Goal: Task Accomplishment & Management: Use online tool/utility

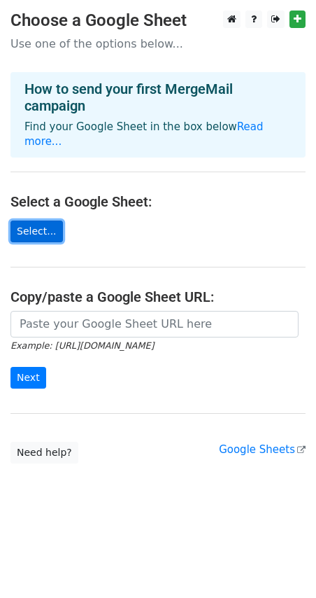
click at [48, 222] on link "Select..." at bounding box center [37, 232] width 53 height 22
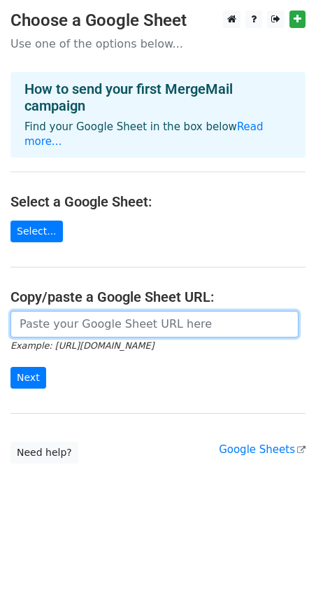
click at [119, 318] on input "url" at bounding box center [155, 324] width 288 height 27
paste input "https://docs.google.com/spreadsheets/d/1tZ5hQFv52FC8ROniWkGnR1BLNXRB6kci/edit?g…"
type input "https://docs.google.com/spreadsheets/d/1tZ5hQFv52FC8ROniWkGnR1BLNXRB6kci/edit?g…"
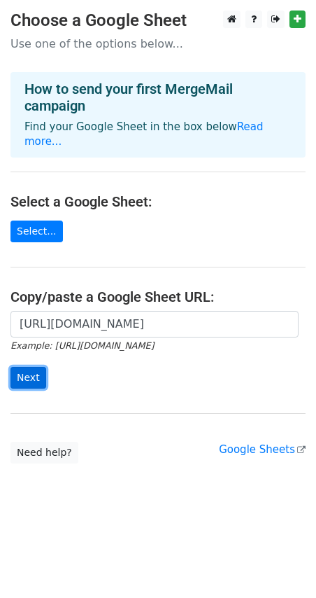
click at [19, 370] on input "Next" at bounding box center [29, 378] width 36 height 22
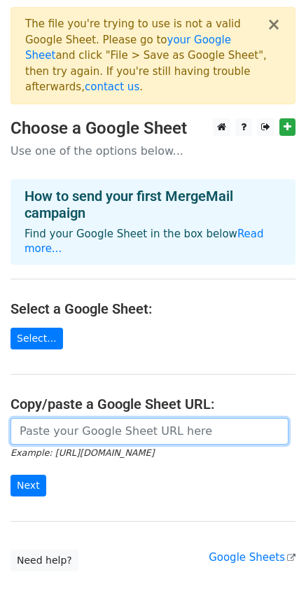
click at [112, 418] on input "url" at bounding box center [150, 431] width 278 height 27
paste input "https://docs.google.com/spreadsheets/d/15aj1MK7AfTgnDk2jsfKUfpIIgqpqhvwSdSUk4l6…"
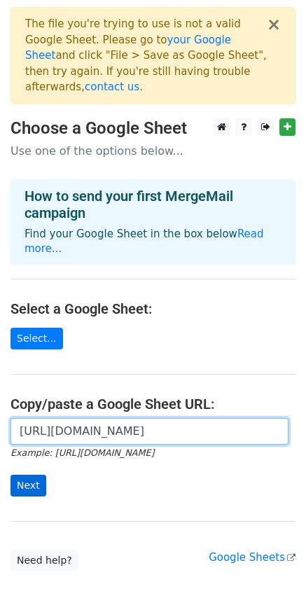
type input "https://docs.google.com/spreadsheets/d/15aj1MK7AfTgnDk2jsfKUfpIIgqpqhvwSdSUk4l6…"
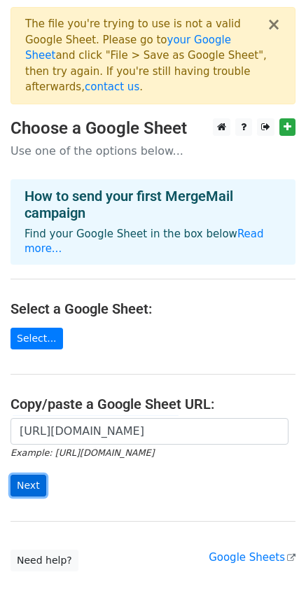
click at [31, 475] on input "Next" at bounding box center [29, 486] width 36 height 22
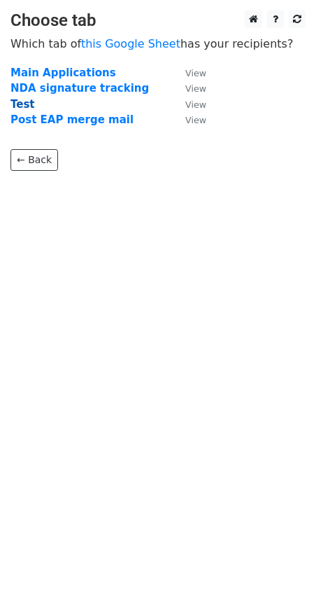
click at [26, 104] on strong "Test" at bounding box center [23, 104] width 25 height 13
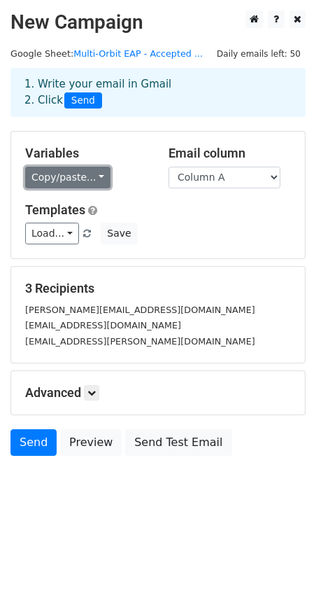
click at [88, 172] on link "Copy/paste..." at bounding box center [67, 178] width 85 height 22
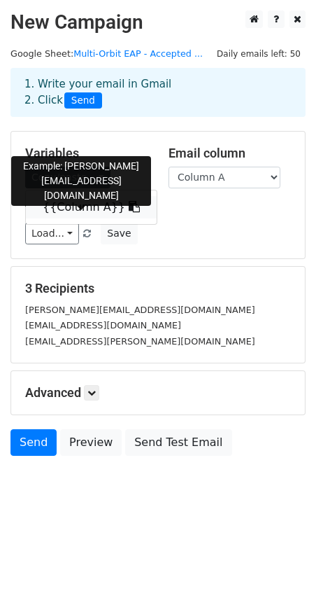
click at [74, 205] on link "{{Column A}}" at bounding box center [91, 207] width 131 height 22
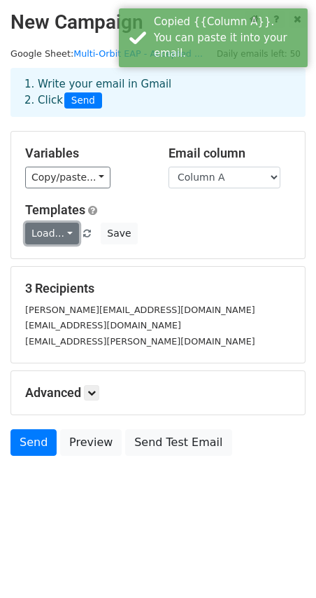
click at [63, 231] on link "Load..." at bounding box center [52, 234] width 54 height 22
click at [229, 229] on div "Load... No templates saved Save" at bounding box center [158, 234] width 287 height 22
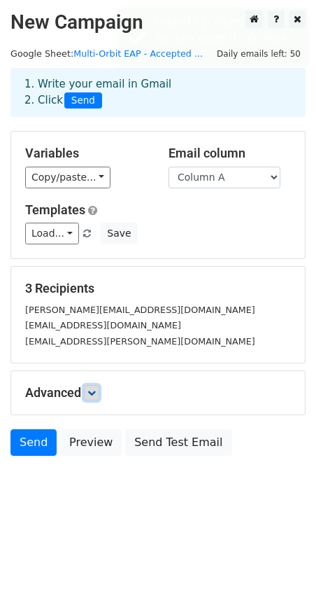
click at [95, 392] on icon at bounding box center [92, 393] width 8 height 8
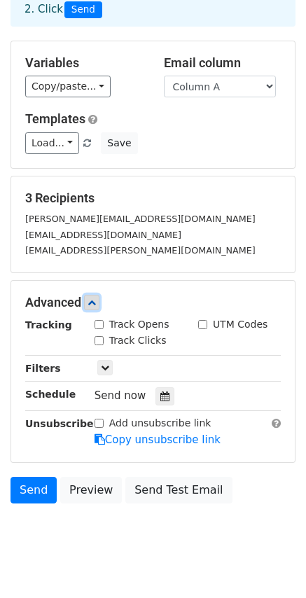
scroll to position [114, 0]
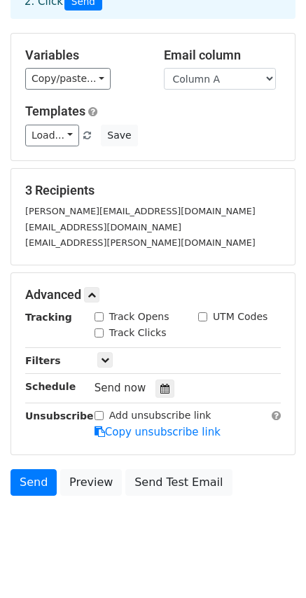
click at [101, 312] on input "Track Opens" at bounding box center [99, 316] width 9 height 9
checkbox input "true"
click at [100, 328] on input "Track Clicks" at bounding box center [99, 332] width 9 height 9
checkbox input "true"
click at [106, 356] on icon at bounding box center [105, 360] width 8 height 8
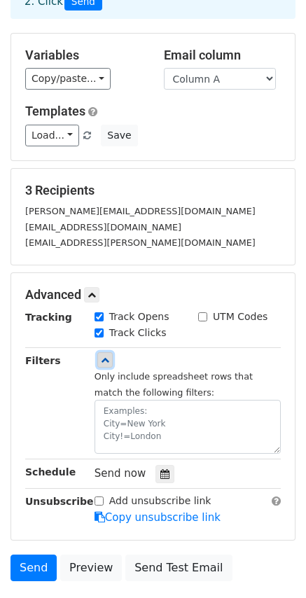
click at [106, 356] on icon at bounding box center [105, 360] width 8 height 8
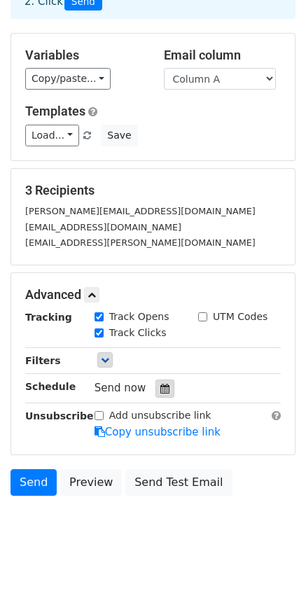
click at [160, 384] on icon at bounding box center [164, 389] width 9 height 10
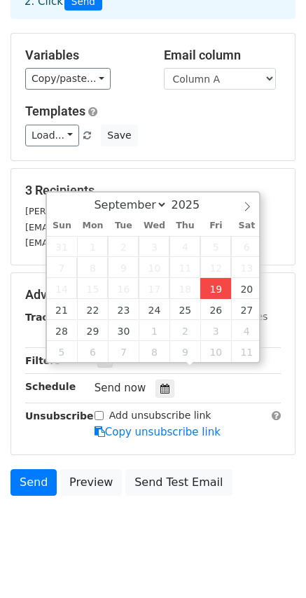
type input "2025-09-19 12:32"
type input "32"
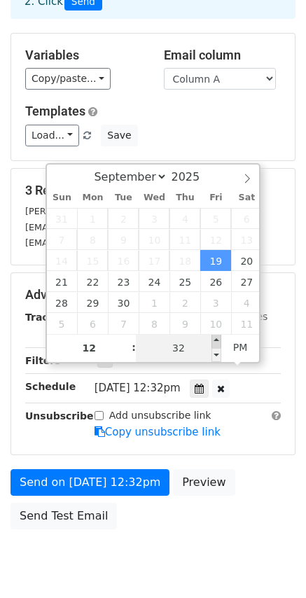
type input "2025-09-19 12:37"
type input "37"
click at [214, 338] on span at bounding box center [216, 341] width 10 height 14
type input "2025-09-19 12:42"
type input "42"
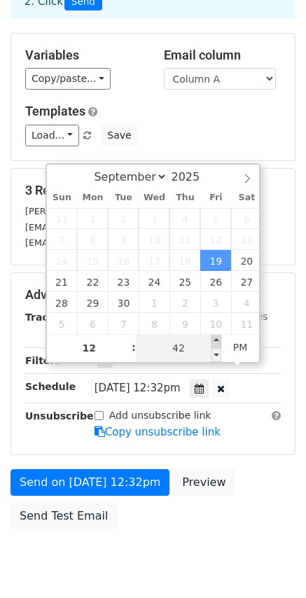
click at [214, 338] on span at bounding box center [216, 341] width 10 height 14
type input "2025-09-19 12:47"
type input "47"
click at [214, 338] on span at bounding box center [216, 341] width 10 height 14
type input "2025-09-19 12:52"
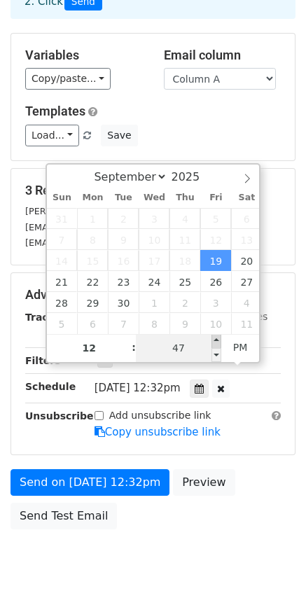
type input "52"
click at [214, 338] on span at bounding box center [216, 341] width 10 height 14
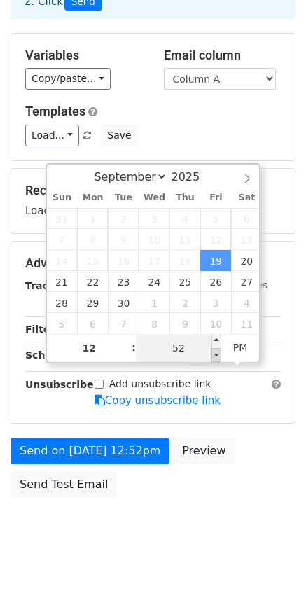
type input "2025-09-19 12:47"
type input "47"
click at [216, 349] on span at bounding box center [216, 355] width 10 height 14
type input "2025-09-19 12:42"
type input "42"
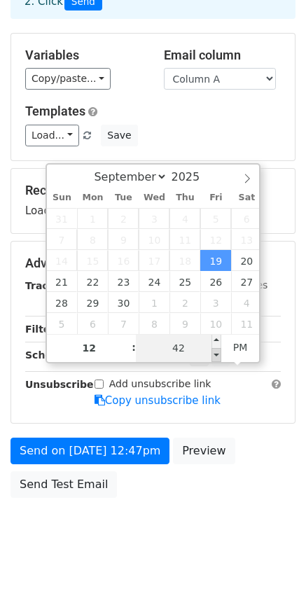
click at [216, 349] on span at bounding box center [216, 355] width 10 height 14
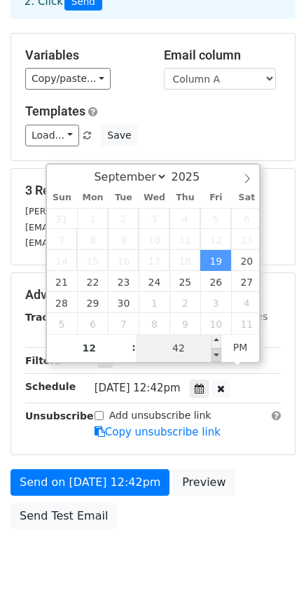
type input "2025-09-19 12:37"
click at [216, 349] on span at bounding box center [216, 355] width 10 height 14
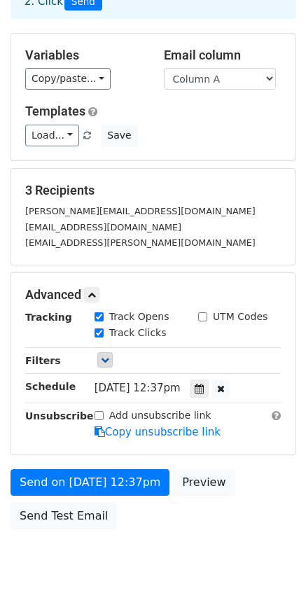
click at [256, 469] on div "Send on Sep 19 at 12:37pm Preview Send Test Email" at bounding box center [153, 502] width 306 height 67
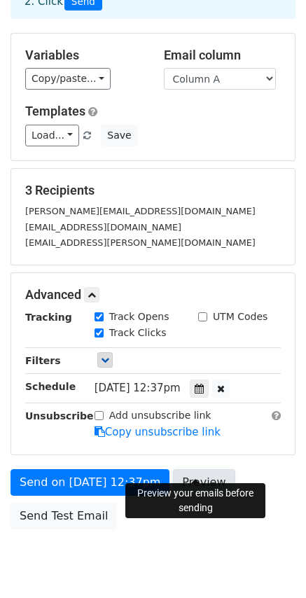
click at [189, 469] on link "Preview" at bounding box center [204, 482] width 62 height 27
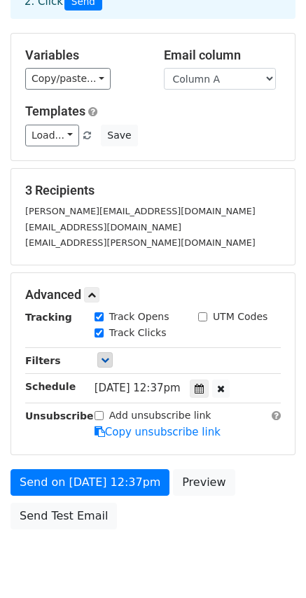
click at [160, 382] on span "Fri, Sep 19, 12:37pm" at bounding box center [138, 388] width 86 height 13
click at [200, 379] on div at bounding box center [199, 388] width 19 height 18
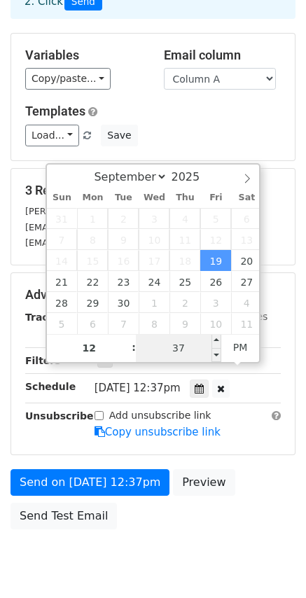
click at [181, 344] on input "37" at bounding box center [178, 348] width 85 height 28
click at [182, 348] on input "37" at bounding box center [178, 348] width 85 height 28
type input "35"
type input "2025-09-19 12:35"
click at [249, 440] on form "Variables Copy/paste... {{Column A}} Email column Column A Templates Load... No…" at bounding box center [153, 284] width 285 height 503
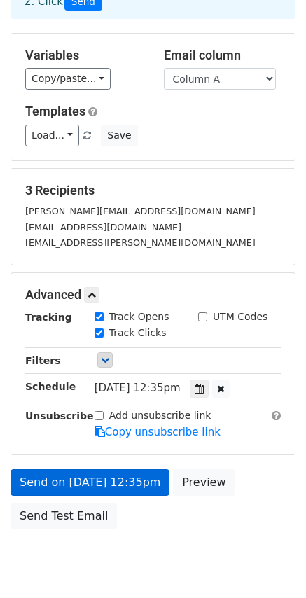
scroll to position [44, 0]
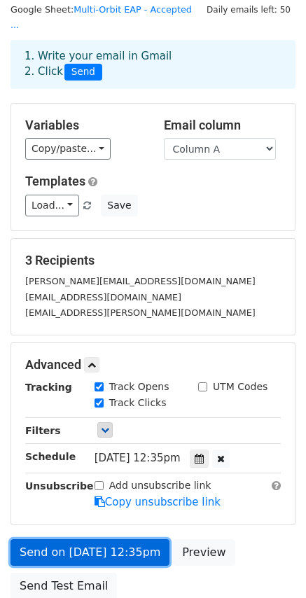
click at [97, 539] on link "Send on Sep 19 at 12:35pm" at bounding box center [90, 552] width 159 height 27
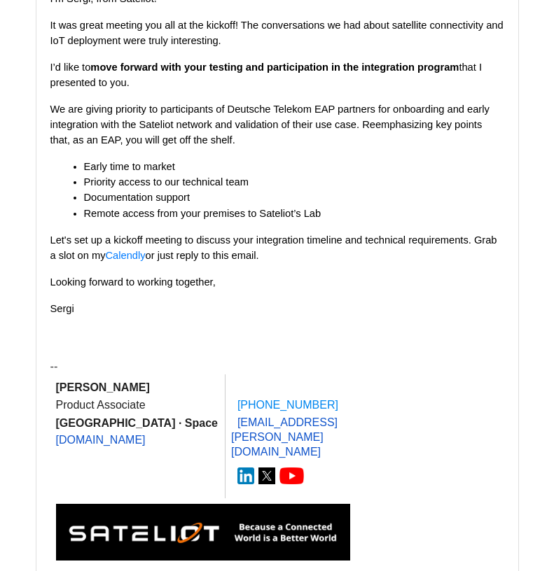
scroll to position [280, 0]
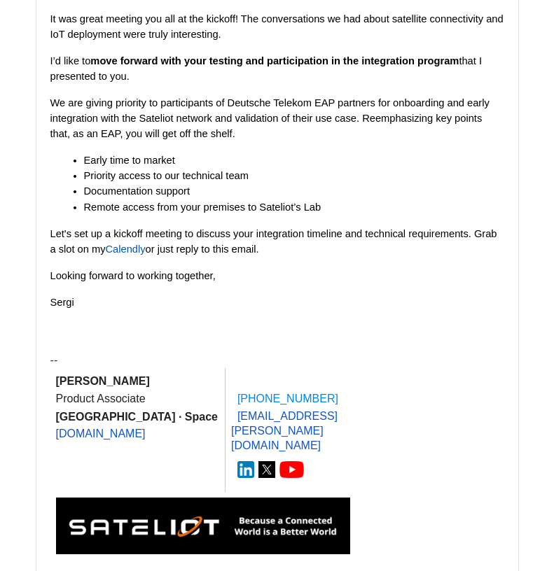
click at [135, 244] on link "Calendly" at bounding box center [126, 249] width 40 height 11
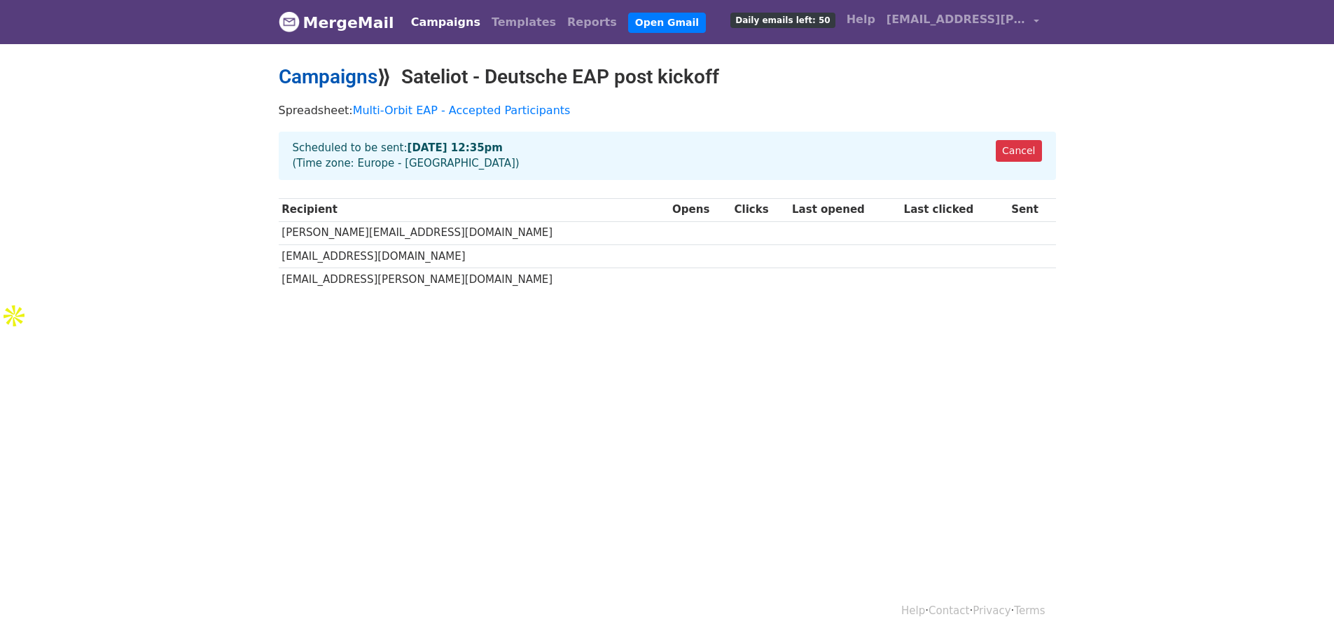
click at [367, 81] on link "Campaigns" at bounding box center [328, 76] width 99 height 23
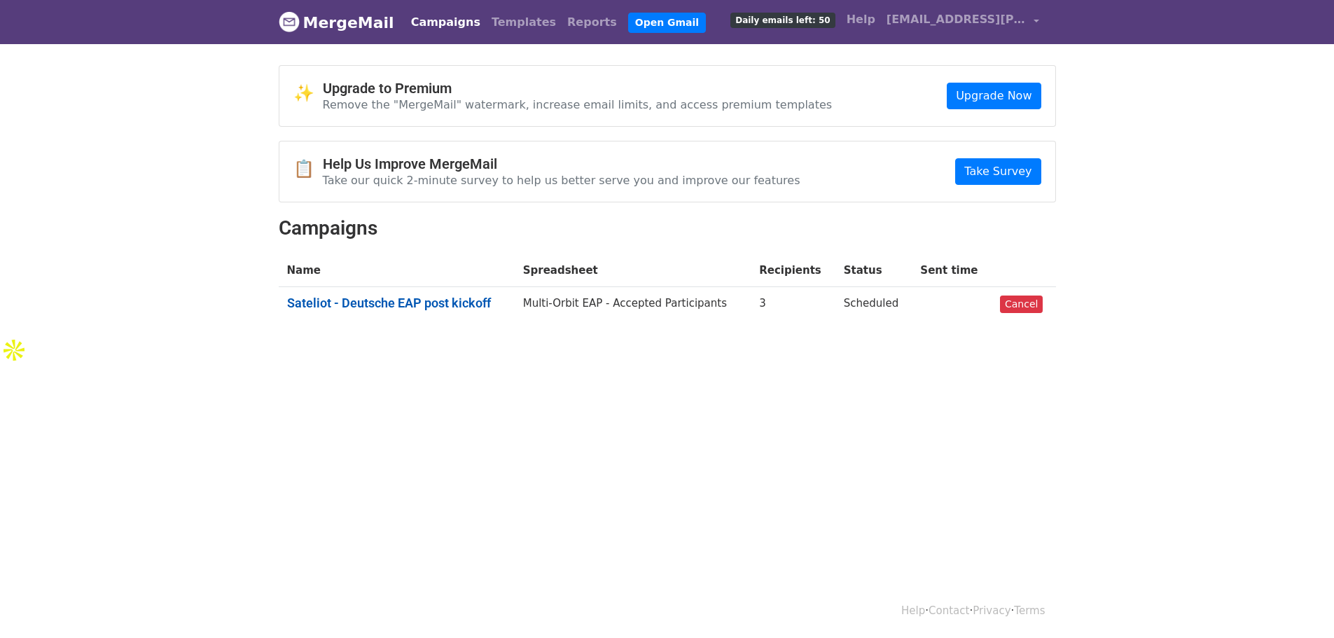
click at [403, 303] on link "Sateliot - Deutsche EAP post kickoff" at bounding box center [396, 302] width 219 height 15
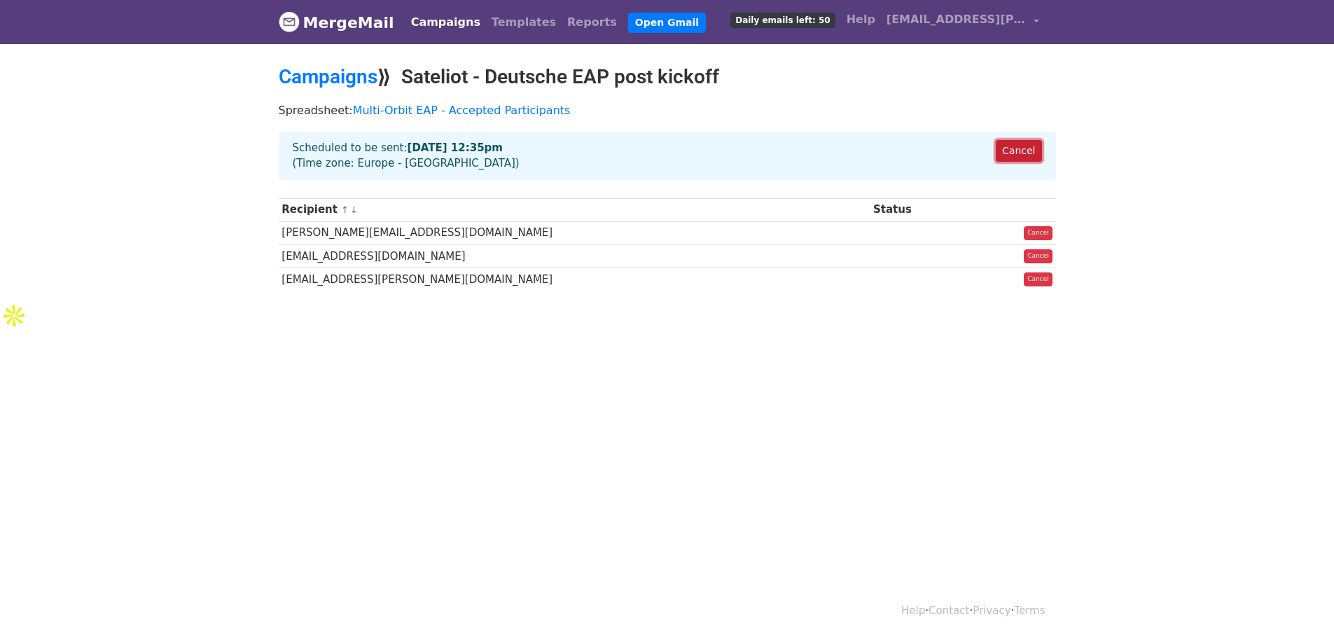
click at [1020, 147] on link "Cancel" at bounding box center [1019, 151] width 46 height 22
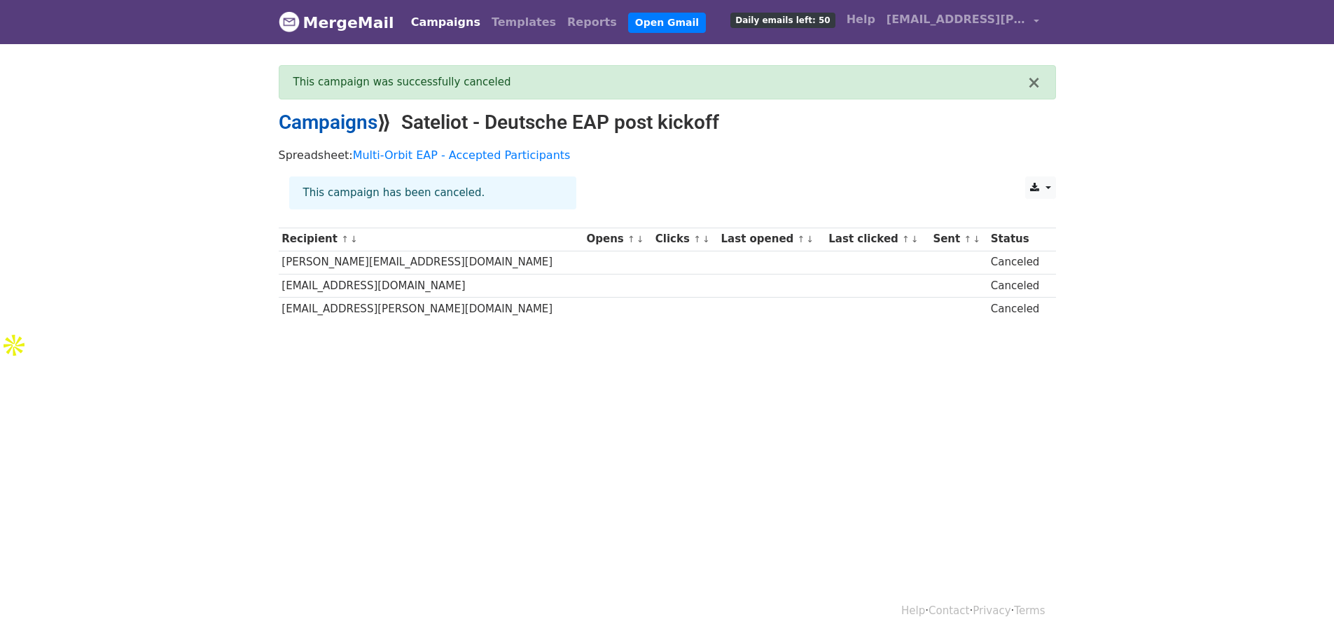
click at [332, 131] on link "Campaigns" at bounding box center [328, 122] width 99 height 23
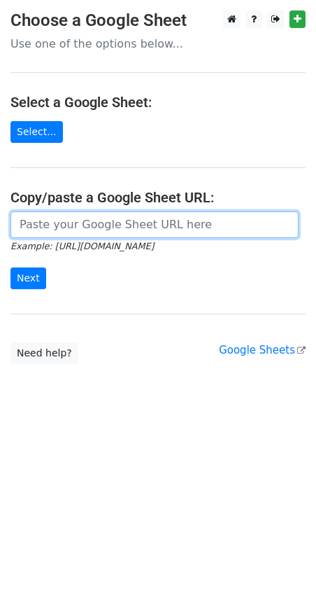
click at [70, 230] on input "url" at bounding box center [155, 224] width 288 height 27
type input "https://docs.google.com/spreadsheets/d/1tZ5hQFv52FC8ROniWkGnR1BLNXRB6kci/edit?g…"
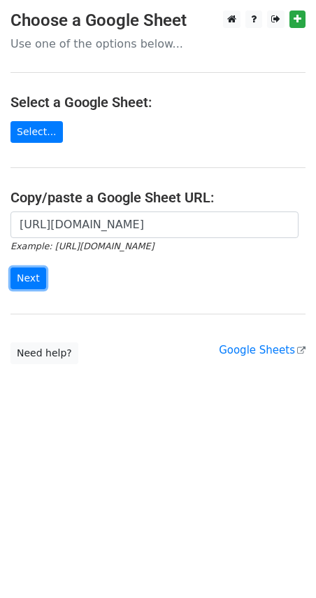
click at [11, 267] on input "Next" at bounding box center [29, 278] width 36 height 22
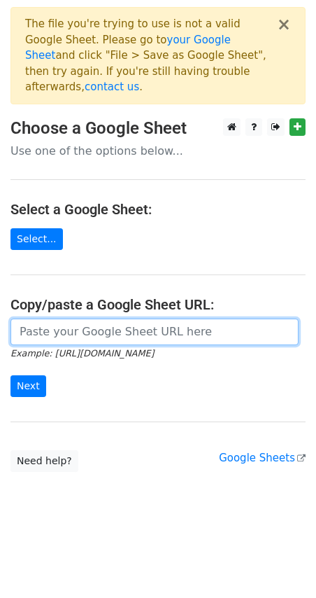
click at [53, 319] on input "url" at bounding box center [155, 332] width 288 height 27
type input "https://docs.google.com/spreadsheets/d/15aj1MK7AfTgnDk2jsfKUfpIIgqpqhvwSdSUk4l6…"
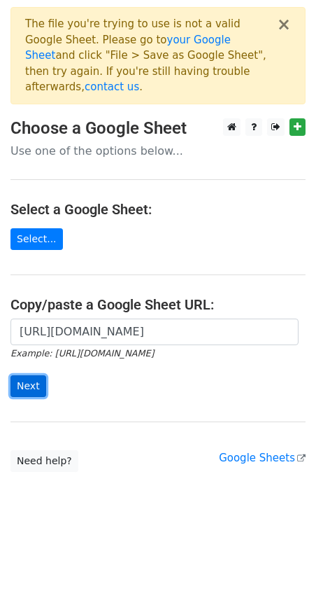
click at [29, 377] on input "Next" at bounding box center [29, 386] width 36 height 22
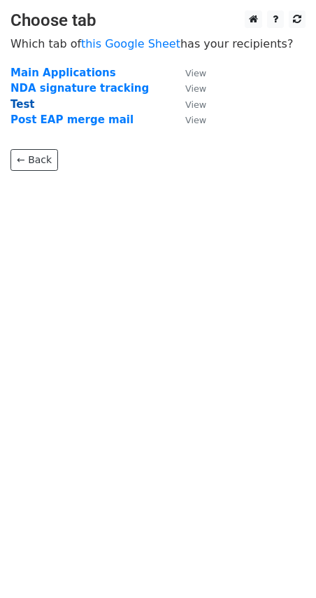
click at [26, 101] on strong "Test" at bounding box center [23, 104] width 25 height 13
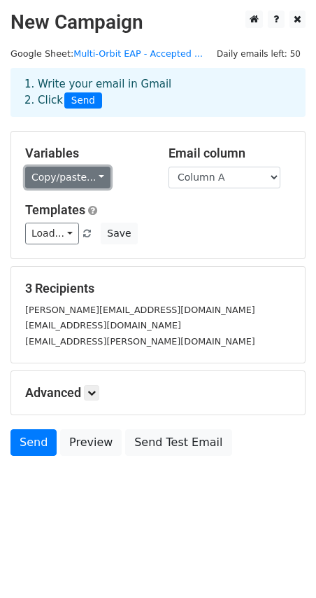
click at [90, 183] on link "Copy/paste..." at bounding box center [67, 178] width 85 height 22
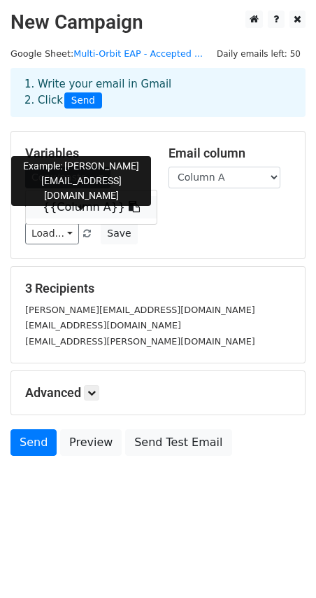
click at [81, 207] on link "{{Column A}}" at bounding box center [91, 207] width 131 height 22
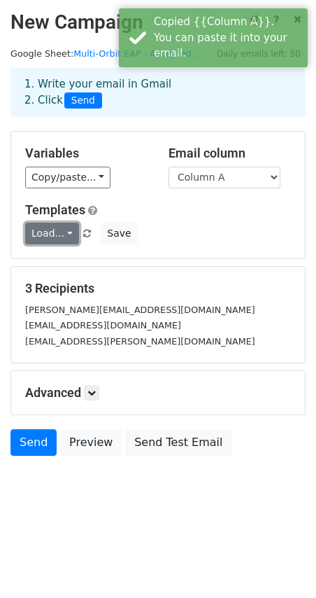
click at [67, 234] on link "Load..." at bounding box center [52, 234] width 54 height 22
click at [90, 392] on icon at bounding box center [92, 393] width 8 height 8
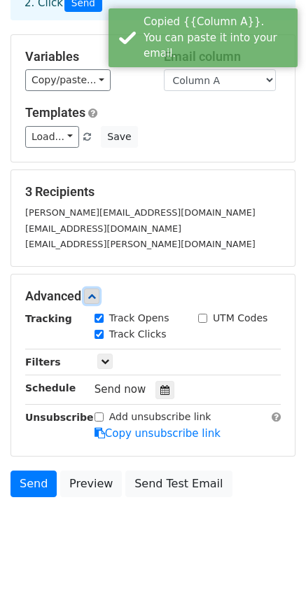
scroll to position [114, 0]
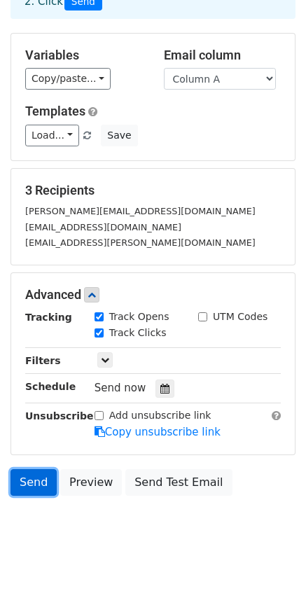
click at [43, 469] on link "Send" at bounding box center [34, 482] width 46 height 27
click at [19, 469] on link "Send" at bounding box center [34, 482] width 46 height 27
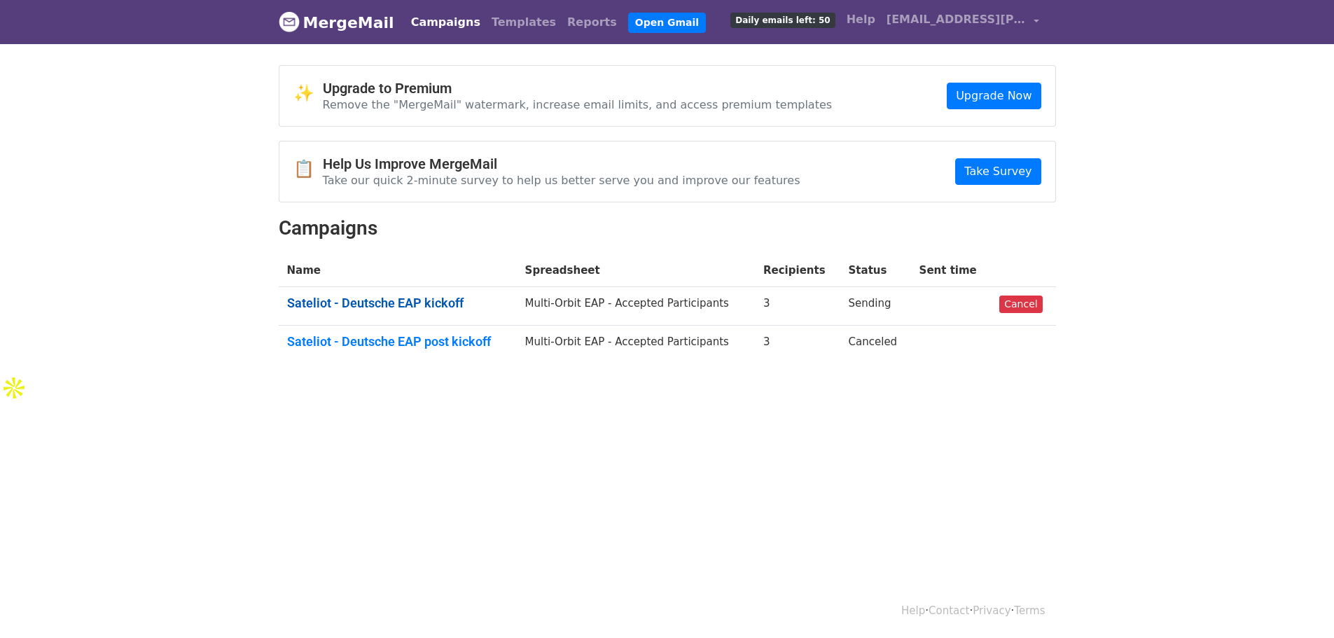
click at [438, 308] on link "Sateliot - Deutsche EAP kickoff" at bounding box center [397, 302] width 221 height 15
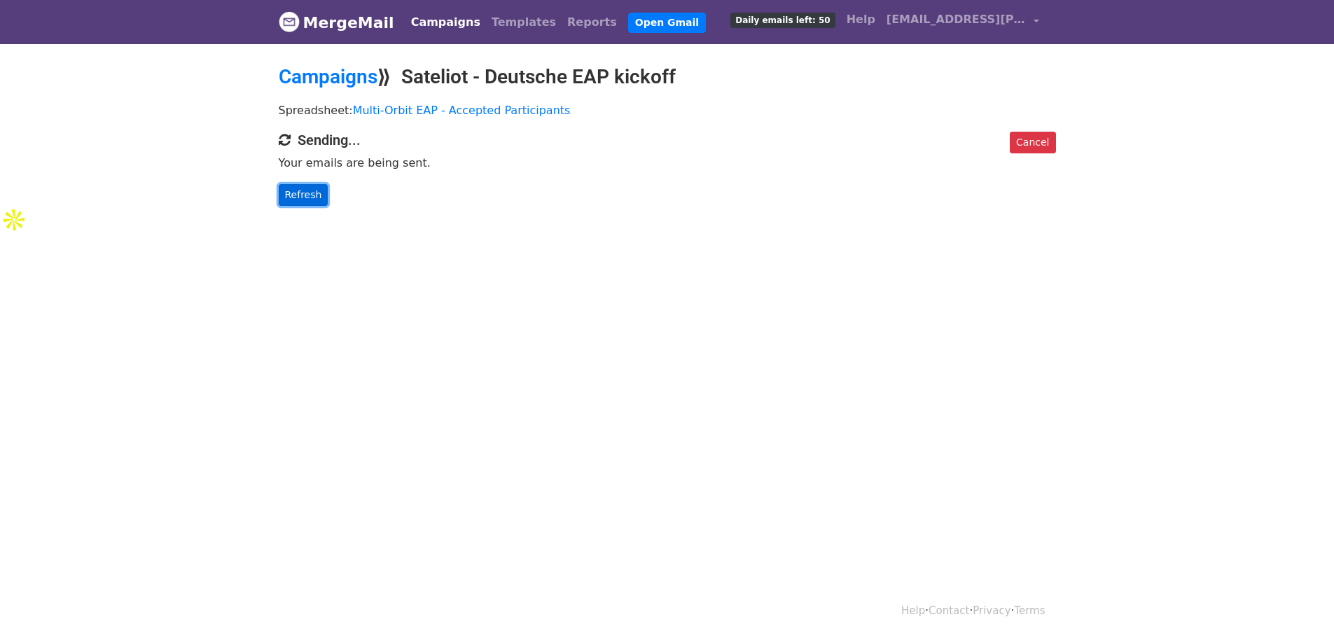
click at [295, 196] on link "Refresh" at bounding box center [304, 195] width 50 height 22
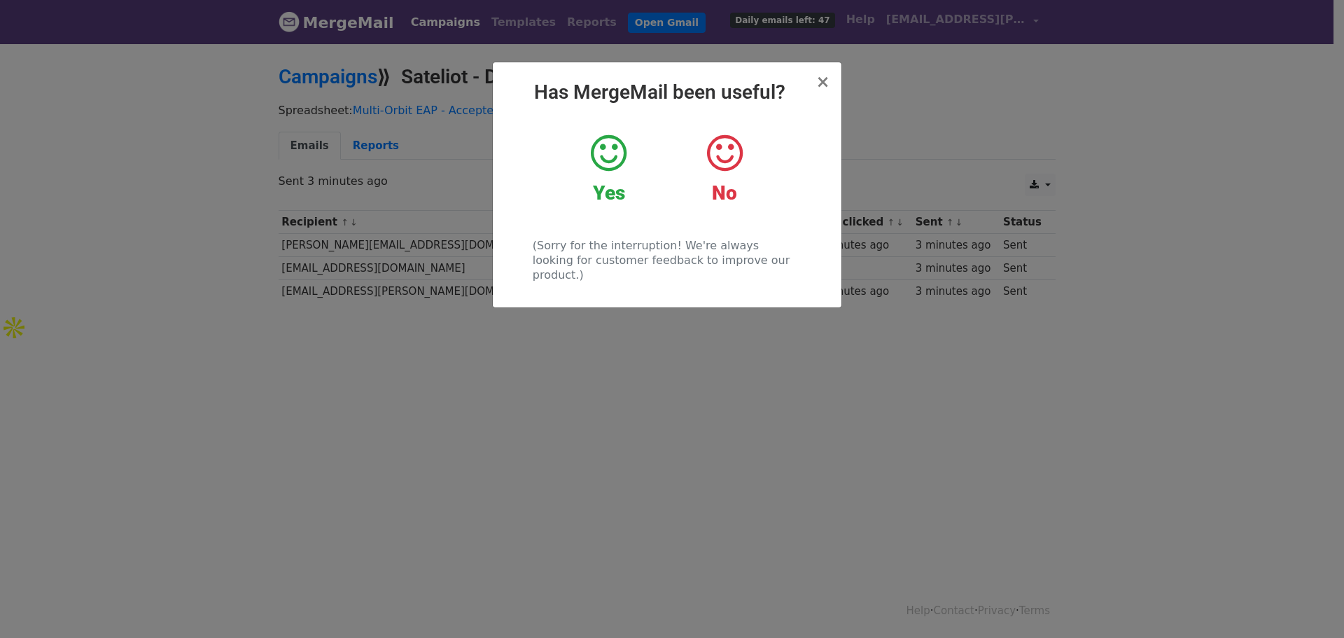
click at [622, 164] on icon at bounding box center [609, 153] width 36 height 42
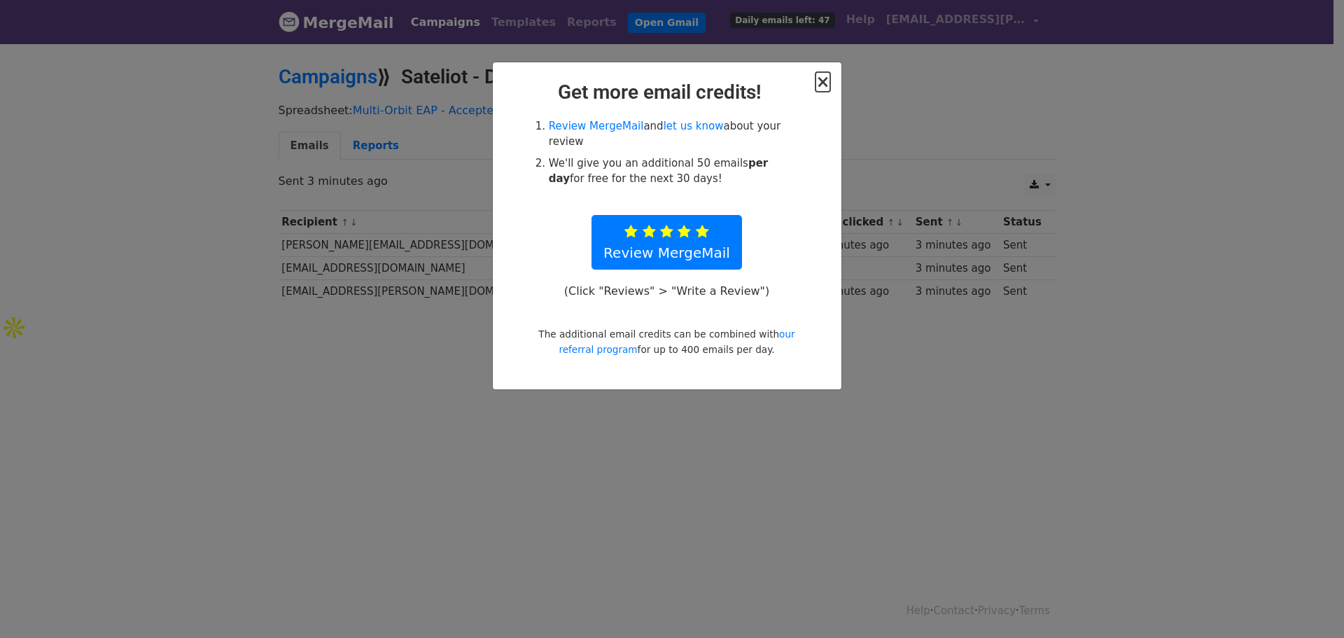
click at [826, 88] on span "×" at bounding box center [823, 82] width 14 height 20
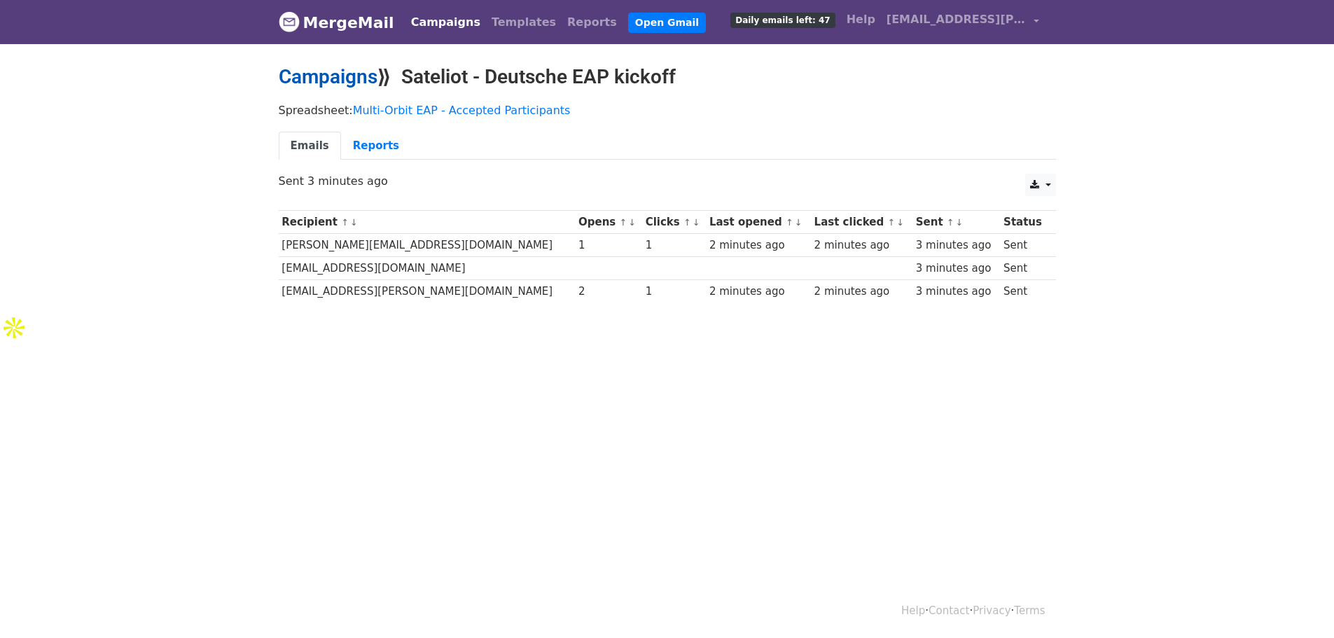
click at [321, 76] on link "Campaigns" at bounding box center [328, 76] width 99 height 23
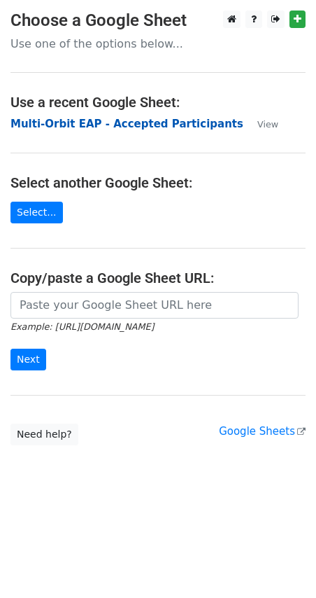
click at [60, 127] on strong "Multi-Orbit EAP - Accepted Participants" at bounding box center [127, 124] width 233 height 13
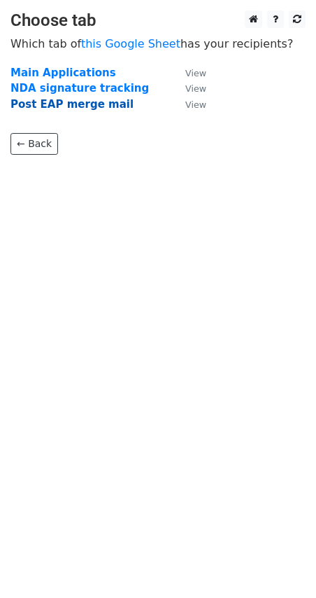
click at [60, 109] on strong "Post EAP merge mail" at bounding box center [72, 104] width 123 height 13
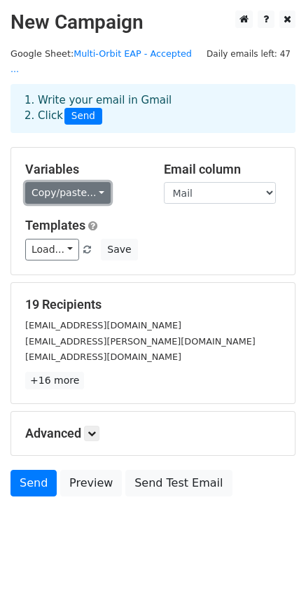
click at [35, 182] on link "Copy/paste..." at bounding box center [67, 193] width 85 height 22
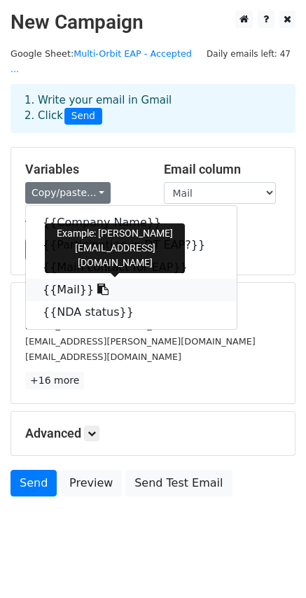
click at [97, 284] on icon at bounding box center [102, 289] width 11 height 11
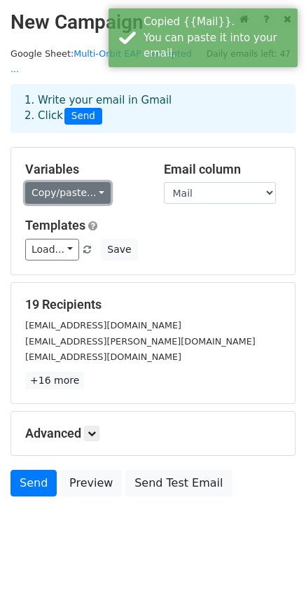
click at [63, 183] on link "Copy/paste..." at bounding box center [67, 193] width 85 height 22
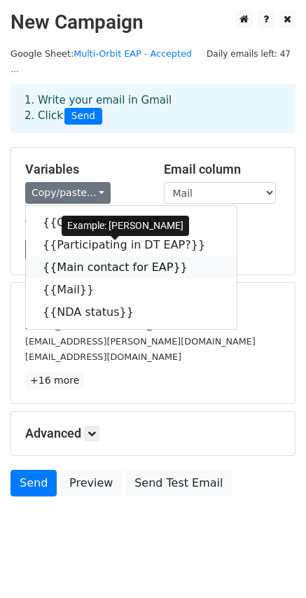
click at [74, 256] on link "{{Main contact for EAP}}" at bounding box center [131, 267] width 211 height 22
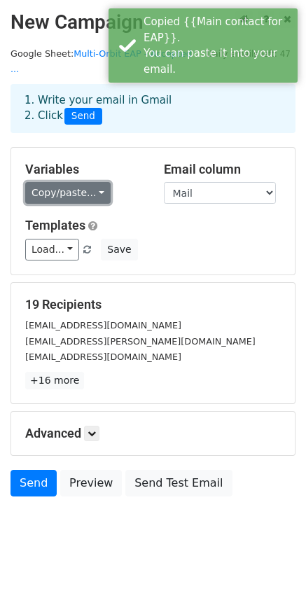
click at [80, 182] on link "Copy/paste..." at bounding box center [67, 193] width 85 height 22
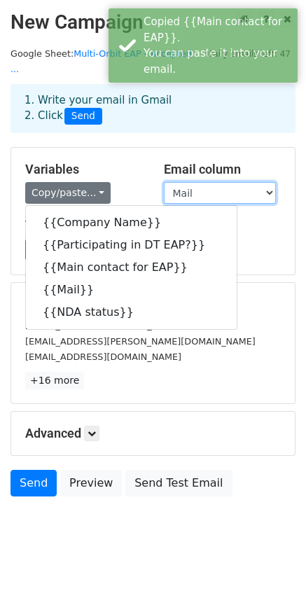
click at [185, 182] on select "Company Name Participating in DT EAP? Main contact for EAP Mail NDA status" at bounding box center [220, 193] width 112 height 22
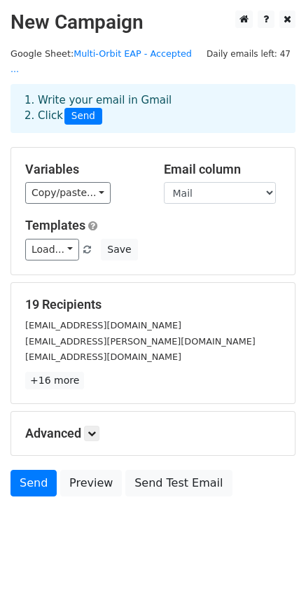
click at [147, 162] on div "Variables Copy/paste... {{Company Name}} {{Participating in DT EAP?}} {{Main co…" at bounding box center [84, 183] width 139 height 43
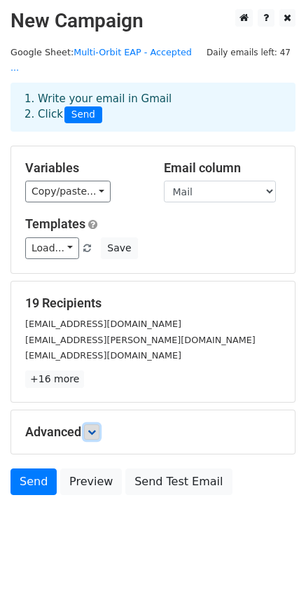
click at [88, 424] on link at bounding box center [91, 431] width 15 height 15
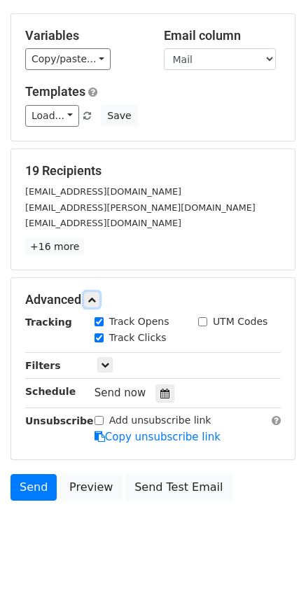
scroll to position [139, 0]
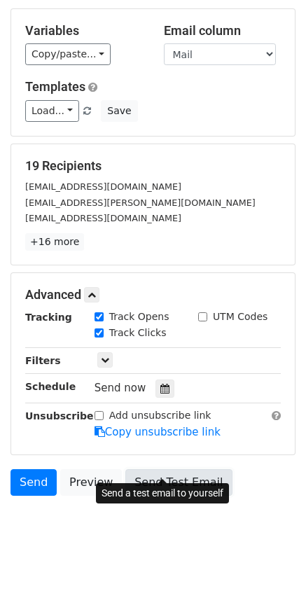
click at [153, 469] on link "Send Test Email" at bounding box center [178, 482] width 106 height 27
click at [131, 469] on link "Send Test Email" at bounding box center [178, 482] width 106 height 27
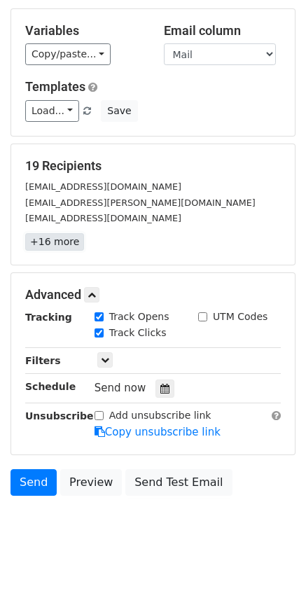
click at [60, 233] on link "+16 more" at bounding box center [54, 242] width 59 height 18
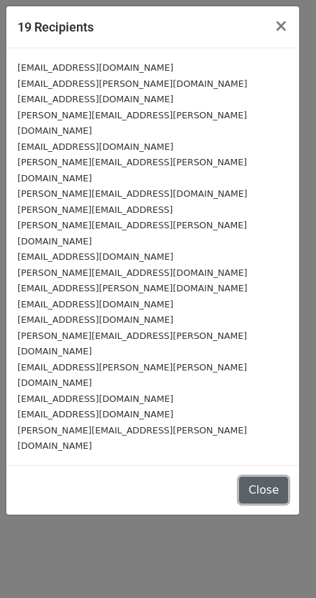
click at [263, 477] on button "Close" at bounding box center [263, 490] width 49 height 27
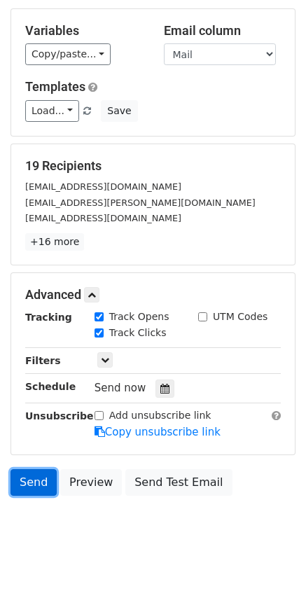
click at [43, 474] on link "Send" at bounding box center [34, 482] width 46 height 27
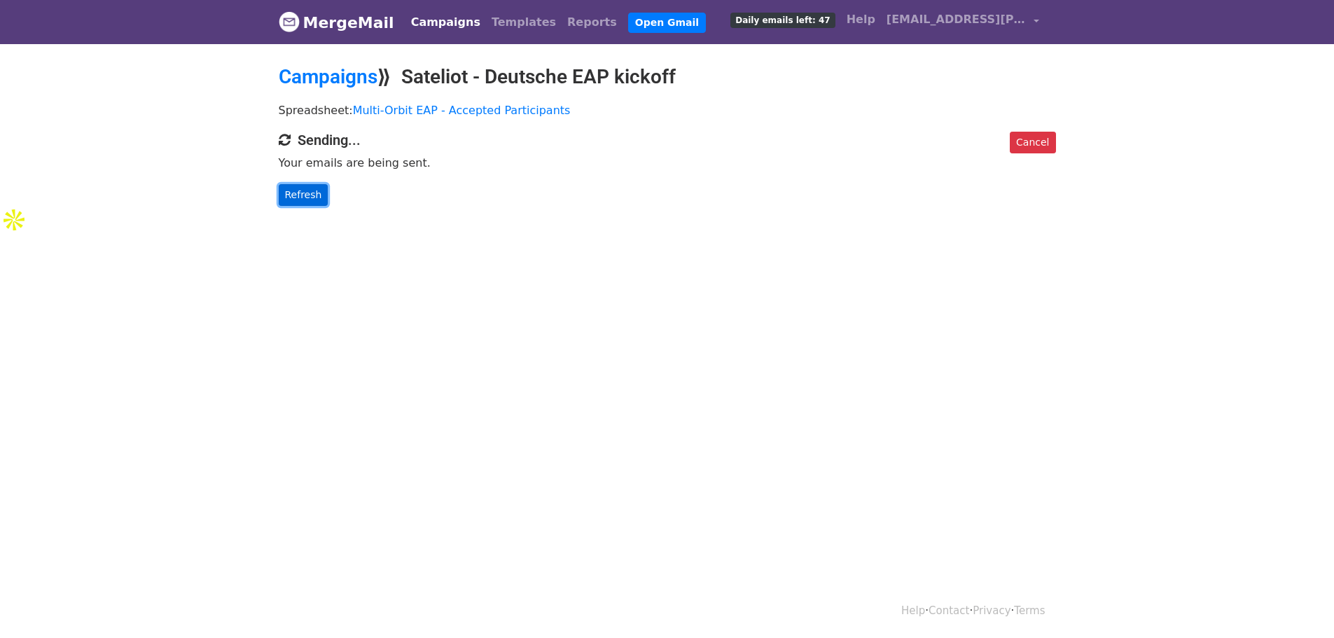
click at [312, 200] on link "Refresh" at bounding box center [304, 195] width 50 height 22
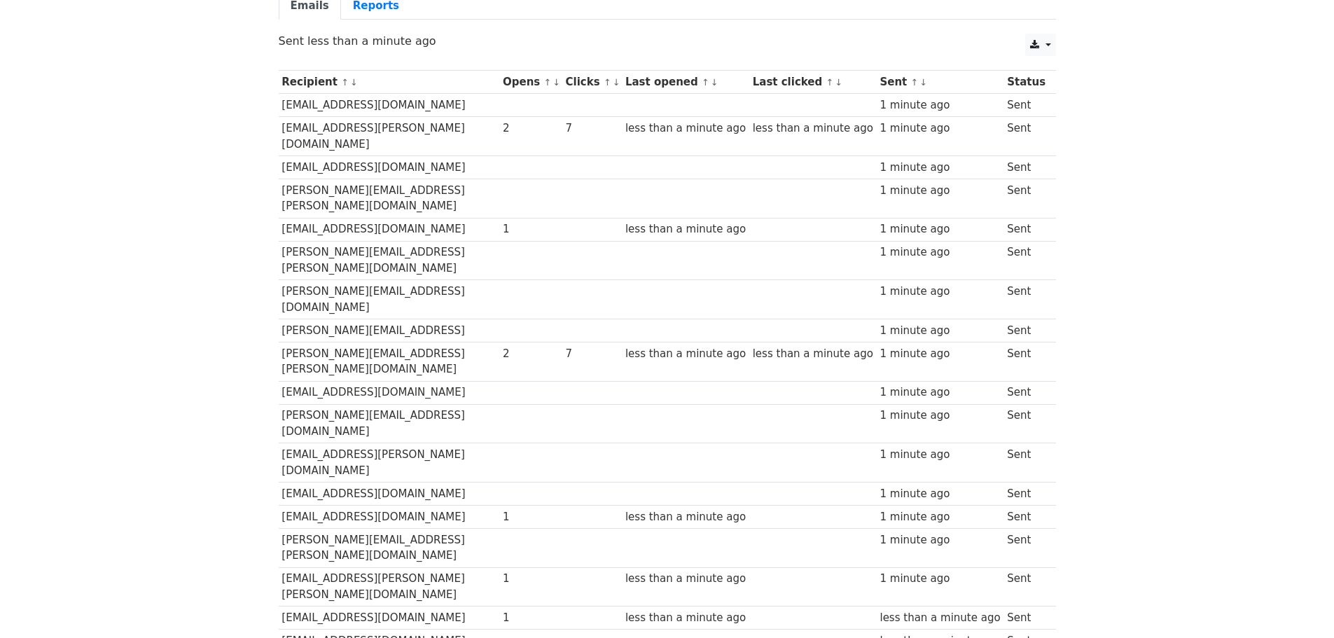
scroll to position [70, 0]
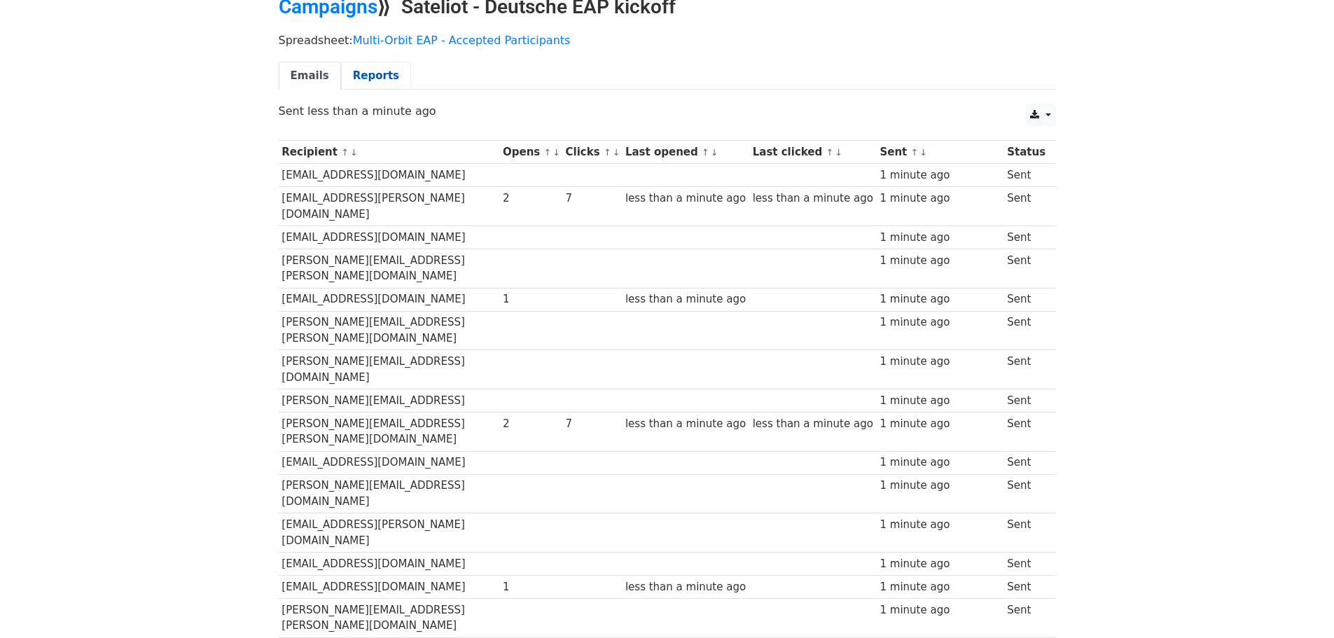
click at [363, 77] on link "Reports" at bounding box center [376, 76] width 70 height 29
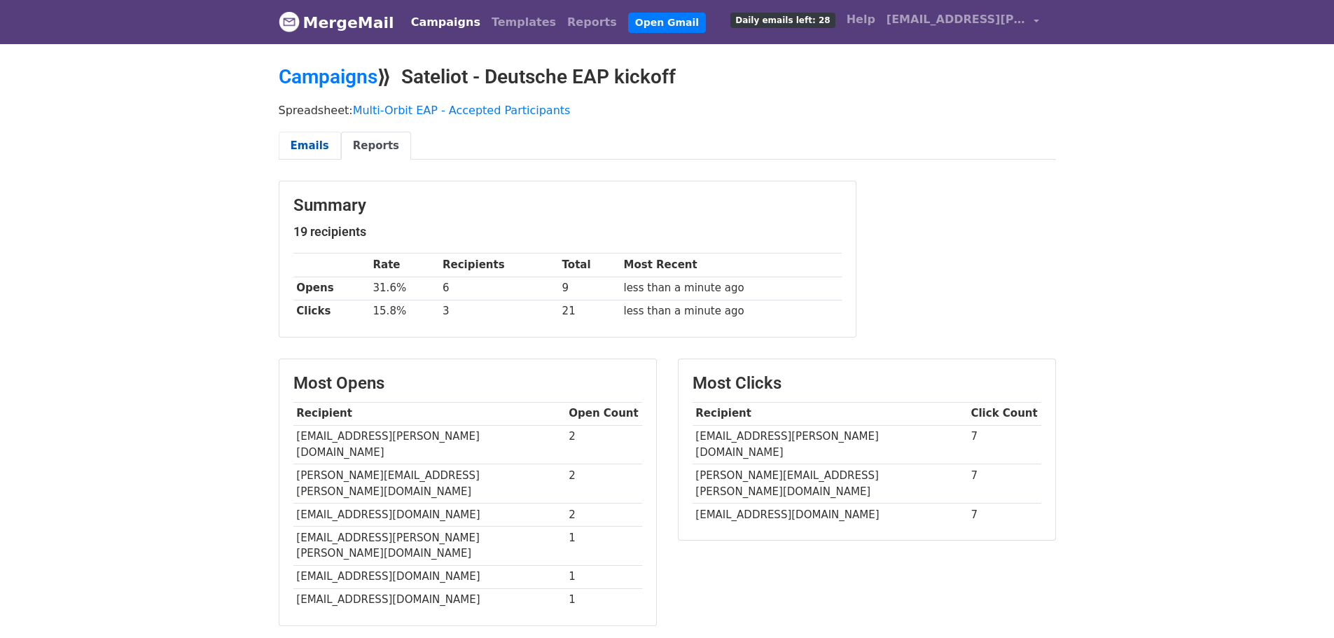
click at [298, 150] on link "Emails" at bounding box center [310, 146] width 62 height 29
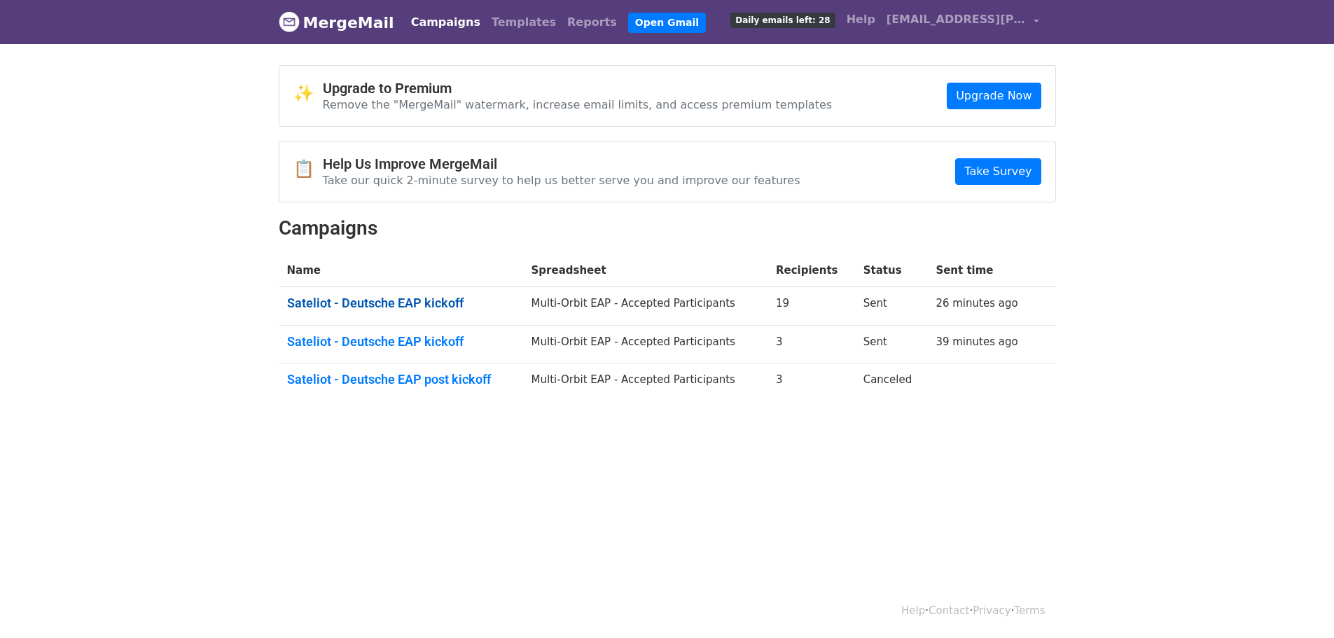
click at [411, 303] on link "Sateliot - Deutsche EAP kickoff" at bounding box center [401, 302] width 228 height 15
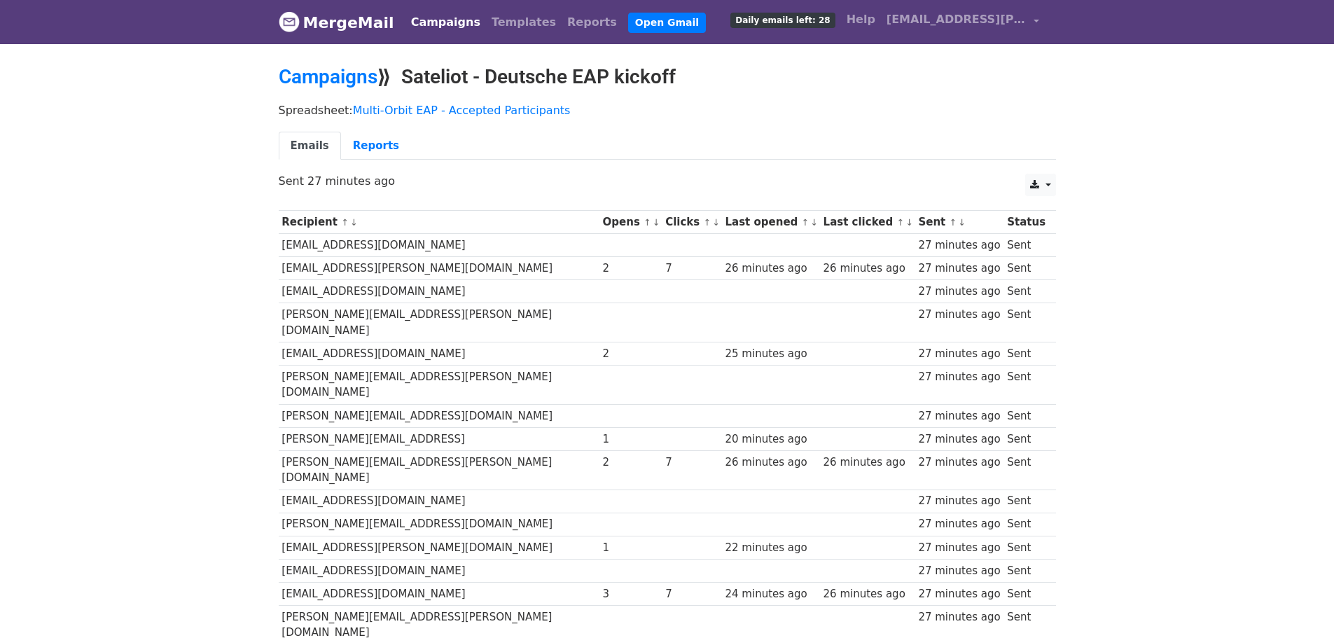
scroll to position [70, 0]
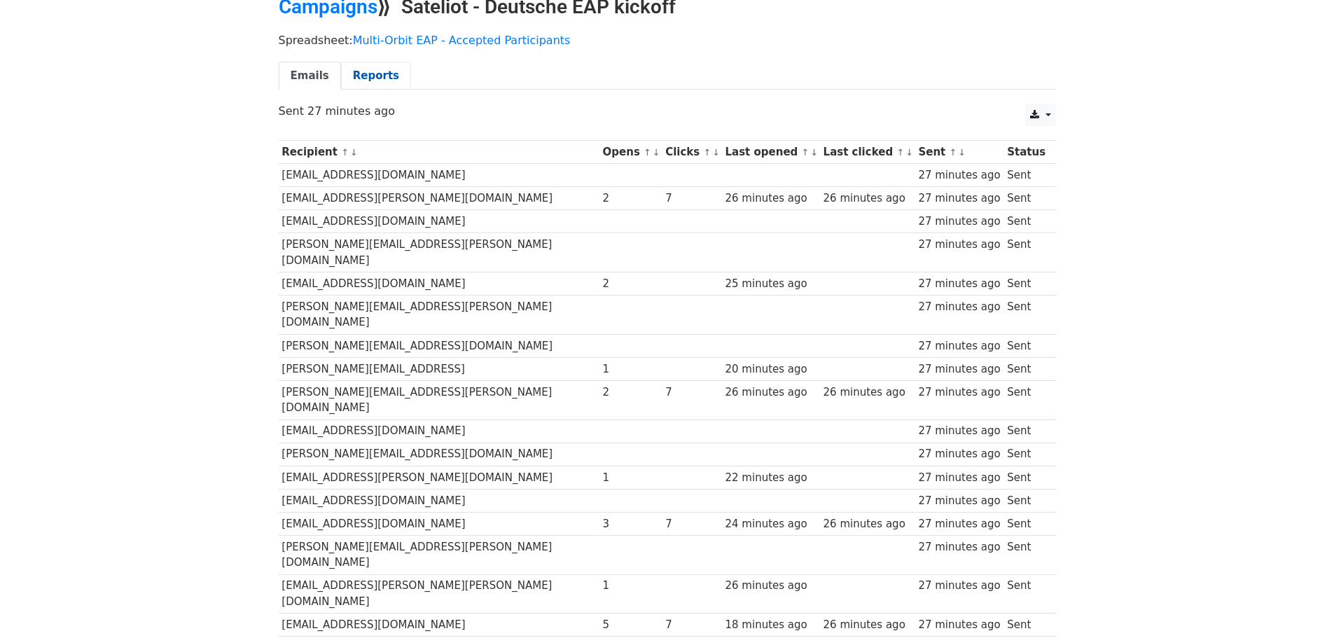
click at [365, 78] on link "Reports" at bounding box center [376, 76] width 70 height 29
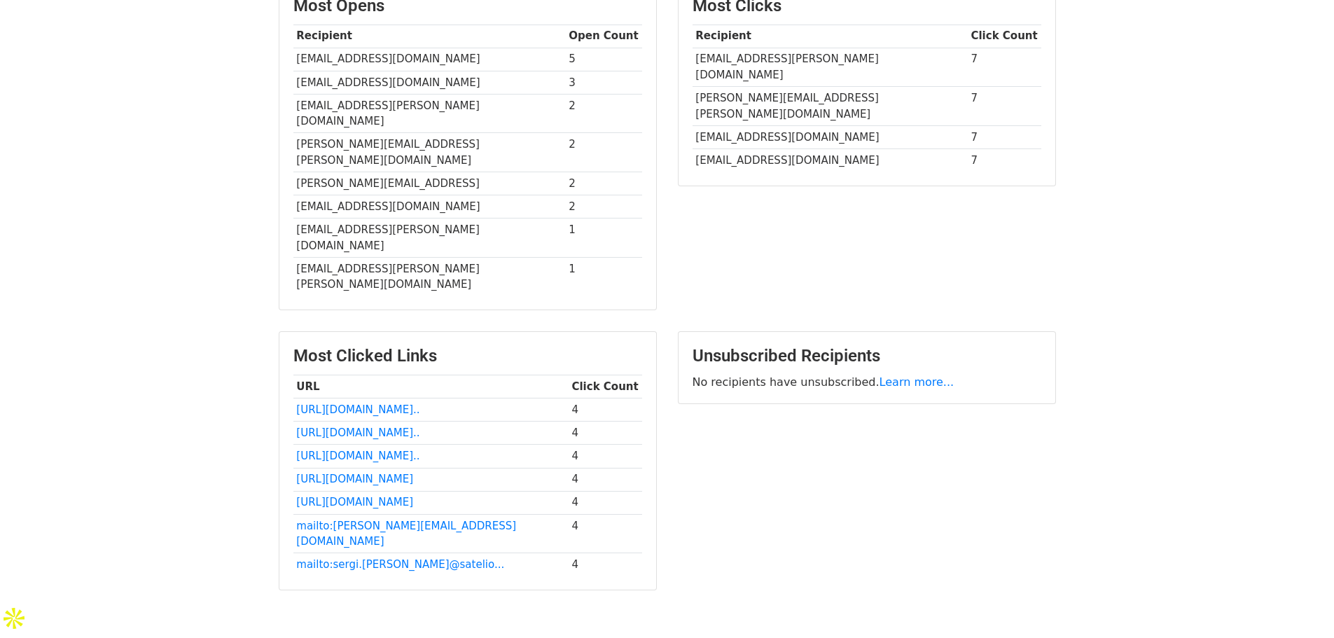
scroll to position [378, 0]
click at [367, 519] on link "mailto:jose@sateliot.com" at bounding box center [406, 533] width 220 height 29
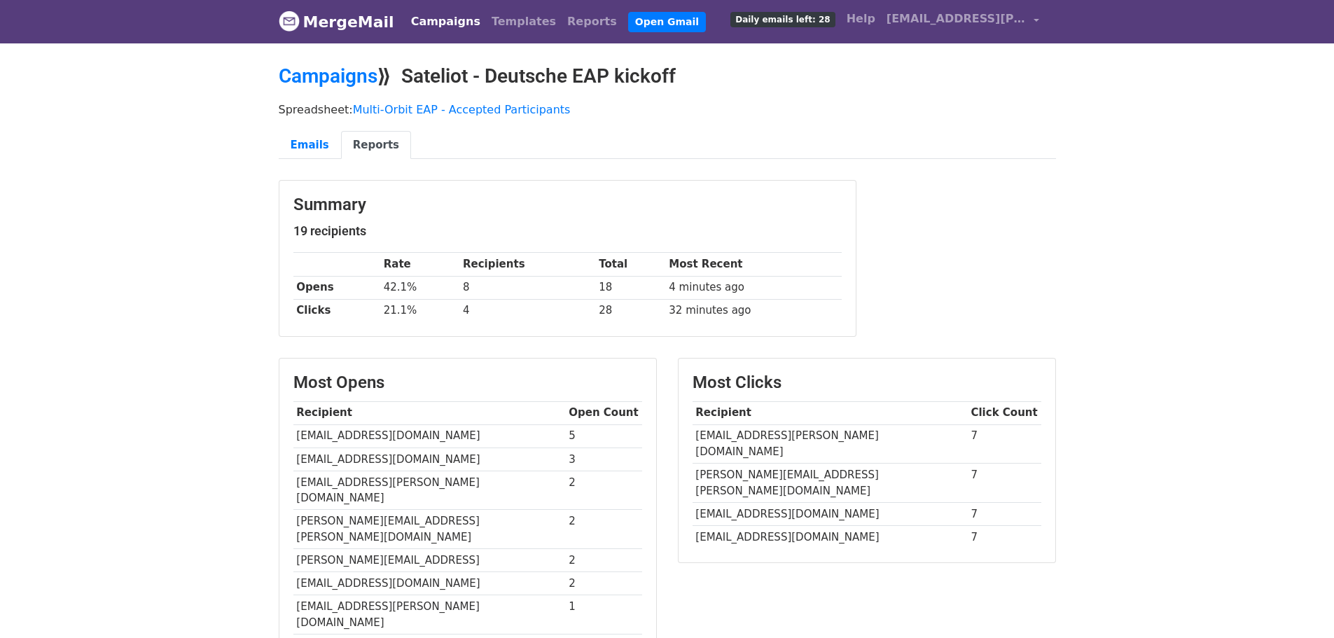
scroll to position [0, 0]
click at [293, 154] on link "Emails" at bounding box center [310, 146] width 62 height 29
